Goal: Information Seeking & Learning: Check status

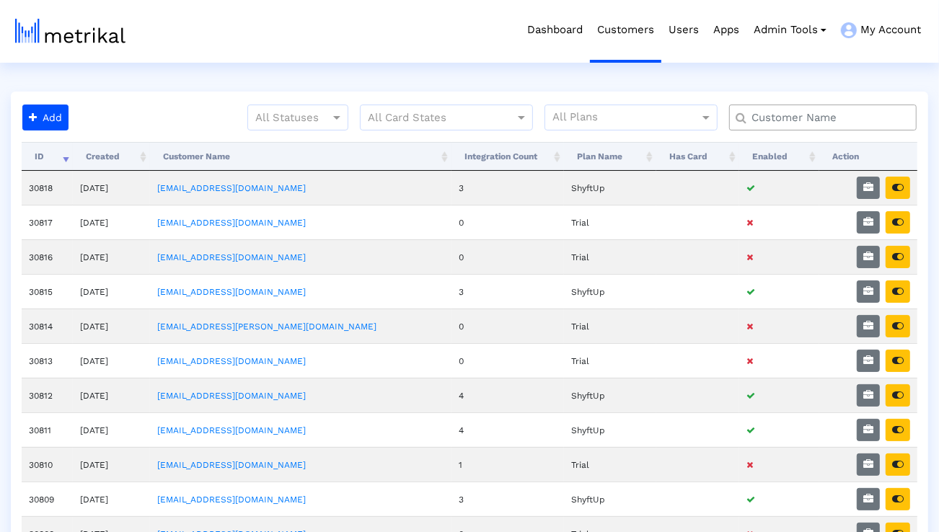
click at [786, 120] on input "text" at bounding box center [827, 117] width 170 height 15
type input "elevate"
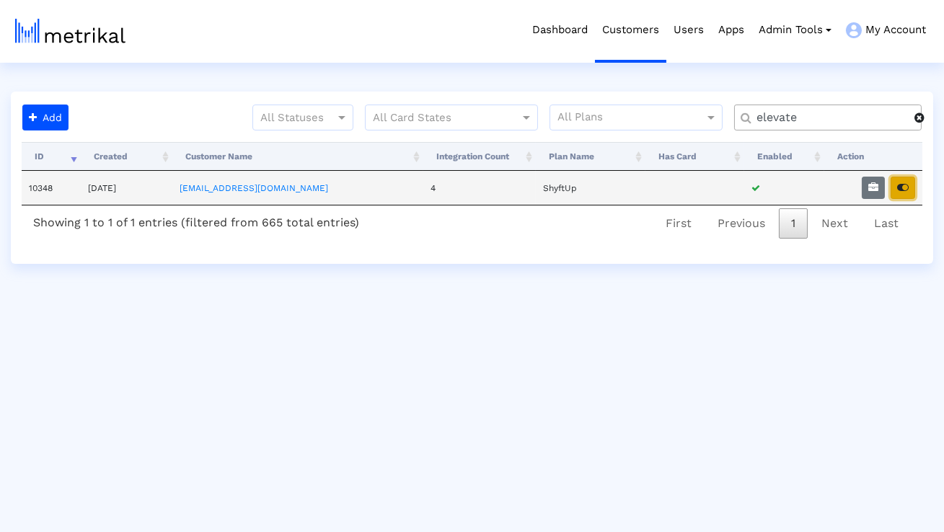
click at [914, 191] on button "button" at bounding box center [903, 188] width 25 height 22
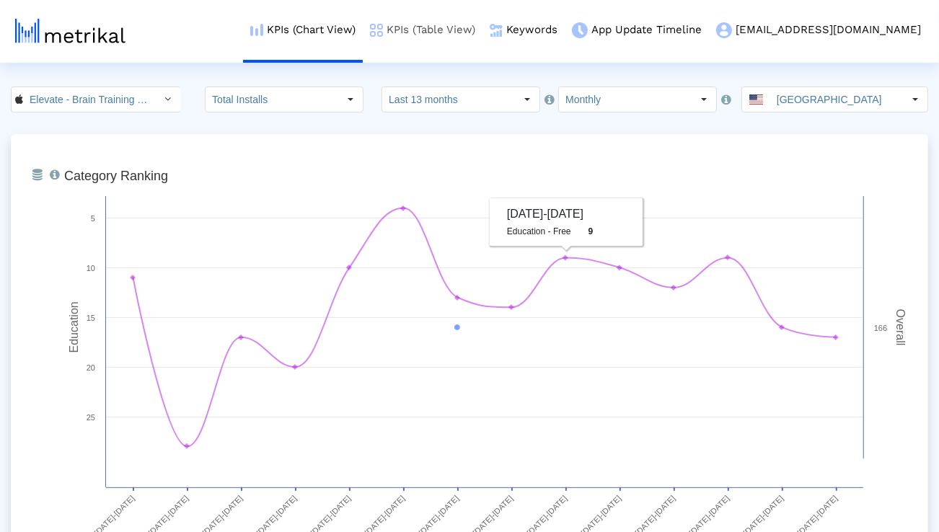
click at [483, 39] on link "KPIs (Table View)" at bounding box center [423, 30] width 120 height 60
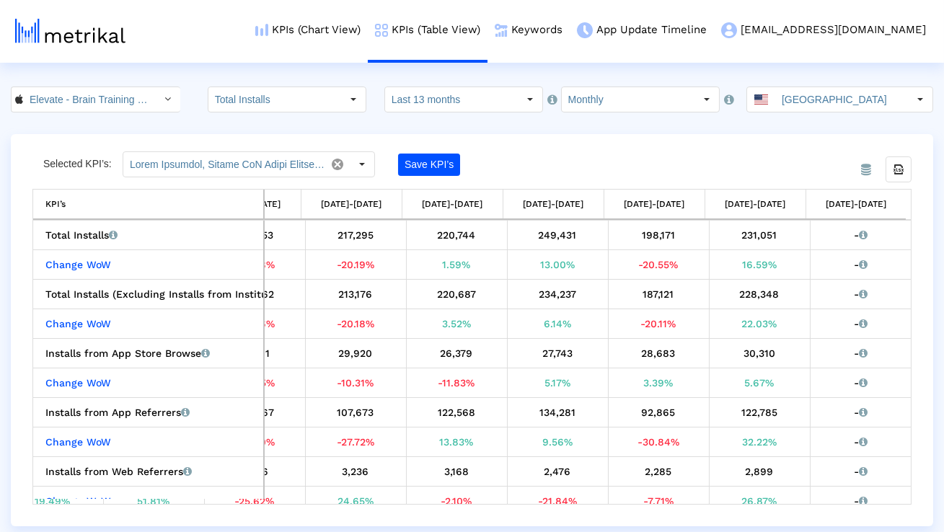
click at [579, 100] on input "Monthly" at bounding box center [628, 99] width 133 height 25
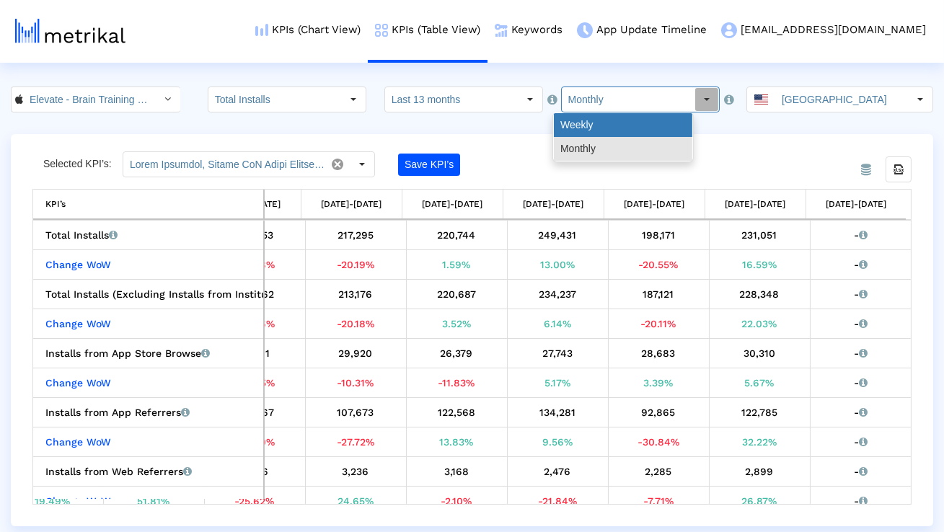
click at [579, 118] on div "Weekly" at bounding box center [623, 125] width 139 height 24
type input "Weekly"
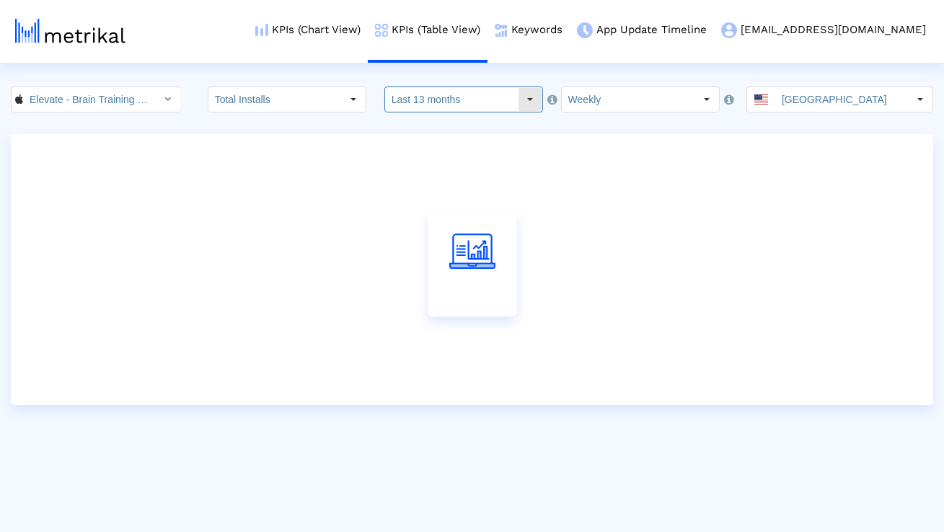
click at [511, 112] on dx-select-box "Last 13 months" at bounding box center [464, 100] width 159 height 26
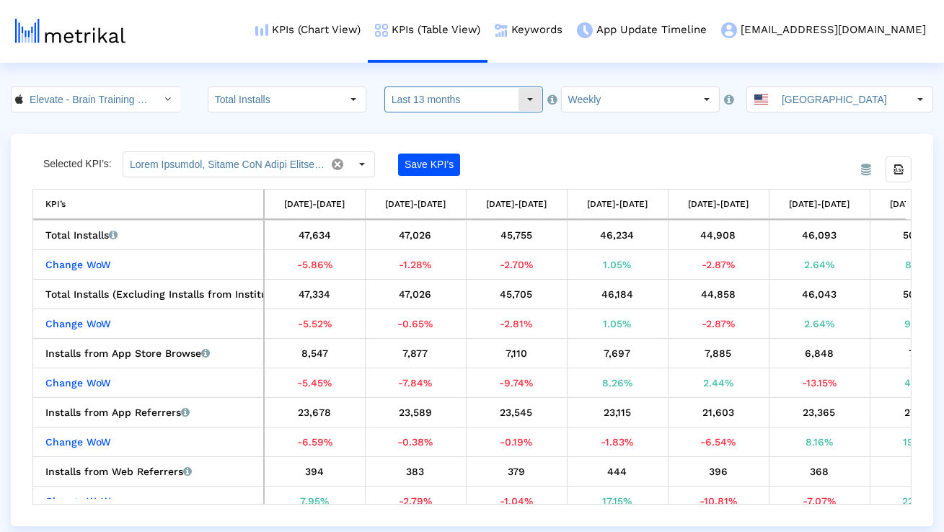
click at [456, 100] on input "Last 13 months" at bounding box center [451, 99] width 133 height 25
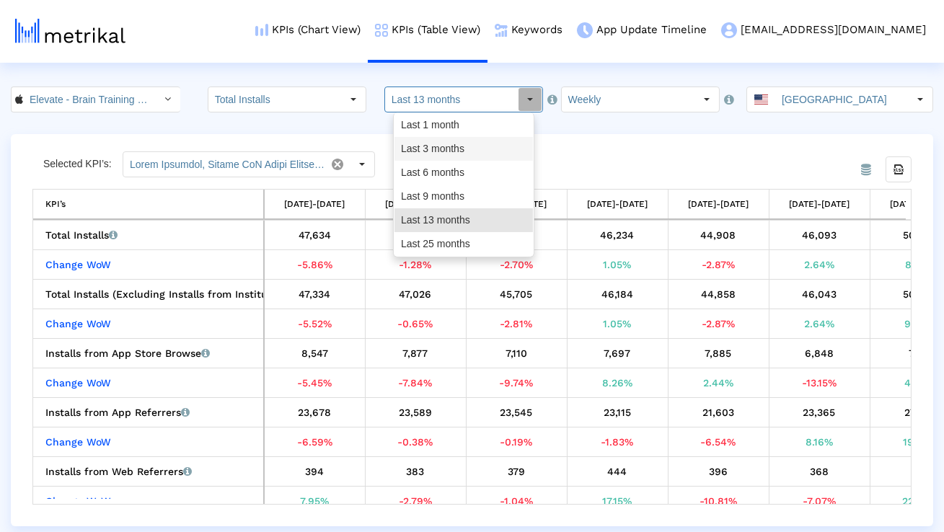
click at [445, 142] on div "Last 3 months" at bounding box center [464, 149] width 139 height 24
type input "Last 3 months"
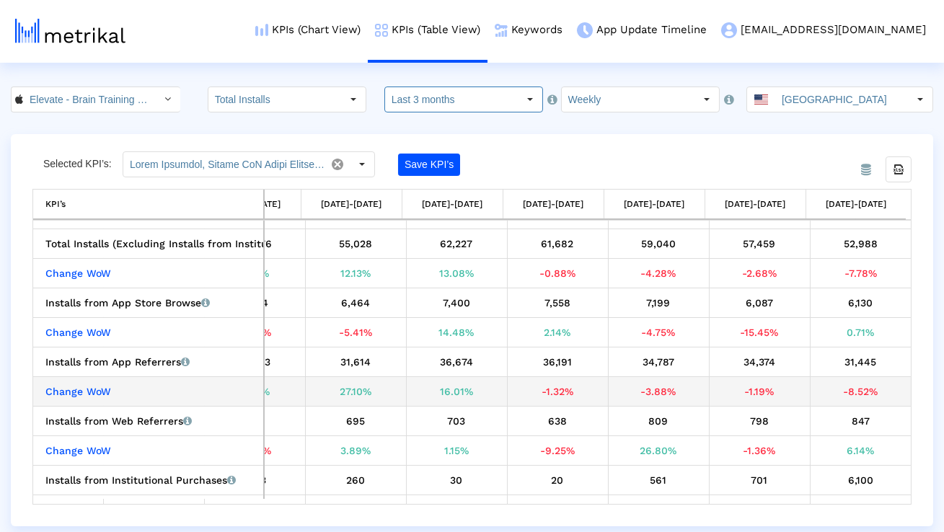
scroll to position [56, 0]
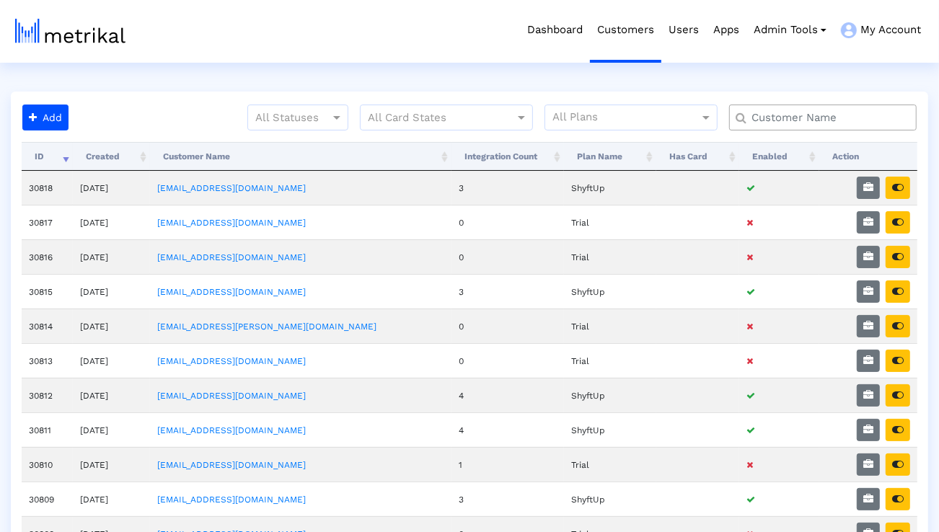
click at [779, 129] on div at bounding box center [823, 118] width 188 height 26
click at [779, 117] on input "text" at bounding box center [827, 117] width 170 height 15
type input "elevate"
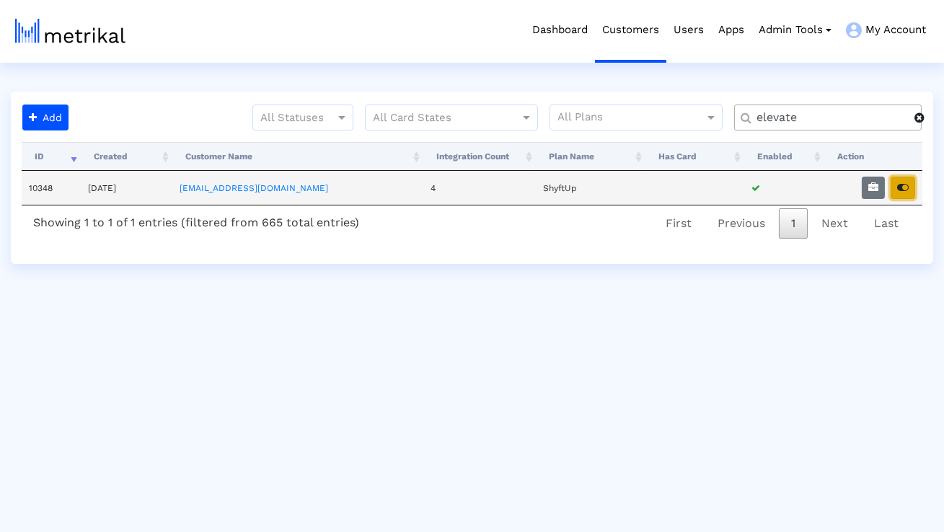
click at [900, 188] on icon "button" at bounding box center [903, 188] width 12 height 10
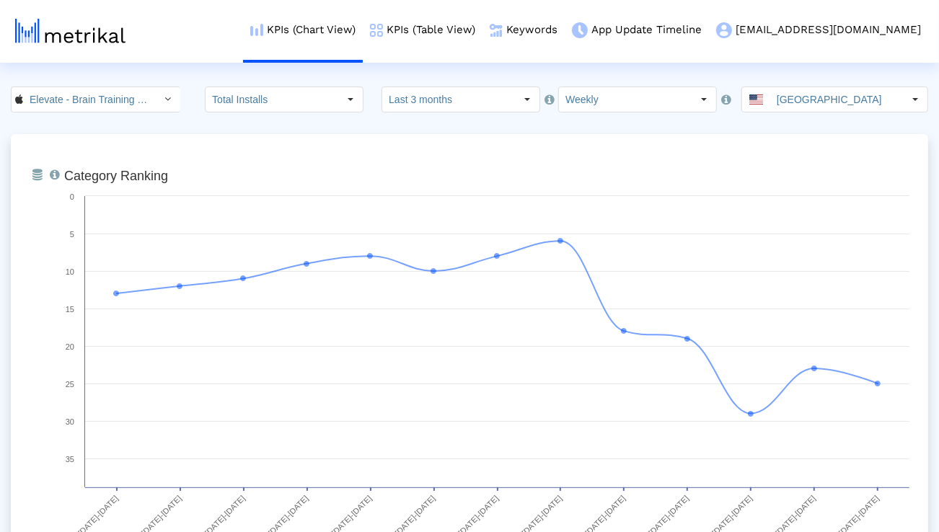
click at [121, 95] on input "Elevate - Brain Training Games < 875063456 >" at bounding box center [88, 99] width 130 height 25
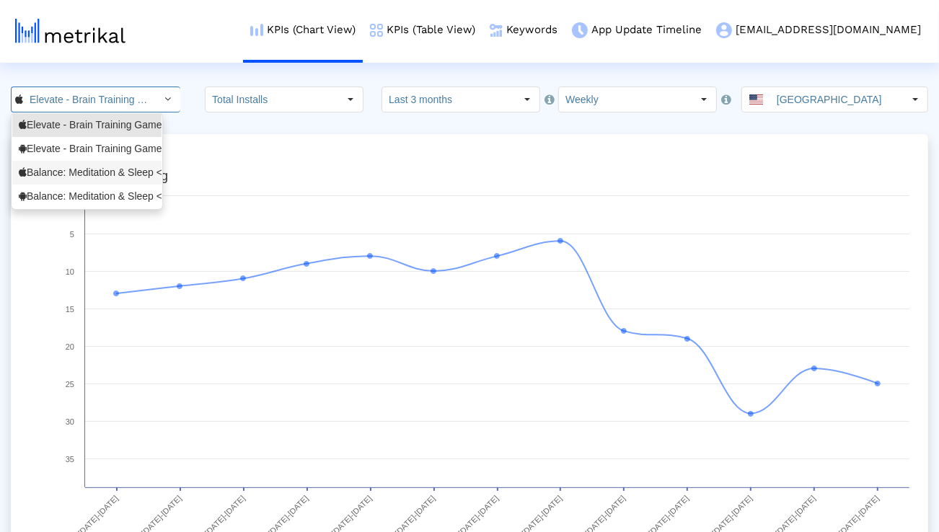
click at [100, 173] on div "Balance: Meditation & Sleep <1361356590>" at bounding box center [87, 173] width 136 height 14
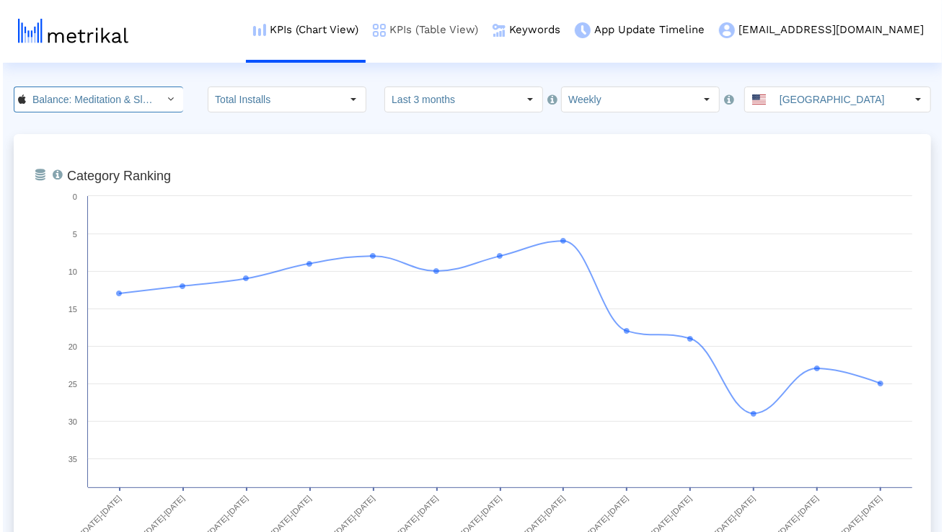
scroll to position [0, 99]
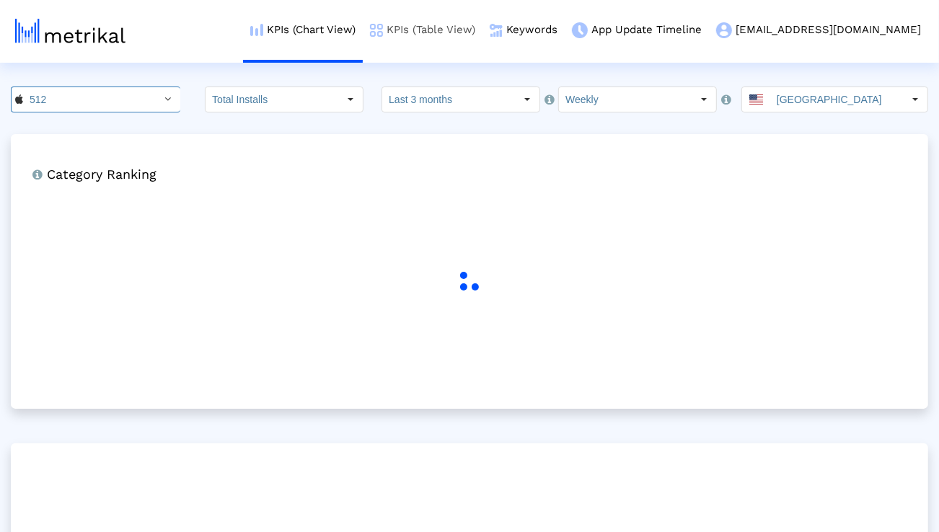
click at [483, 32] on link "KPIs (Table View)" at bounding box center [423, 30] width 120 height 60
